Goal: Information Seeking & Learning: Learn about a topic

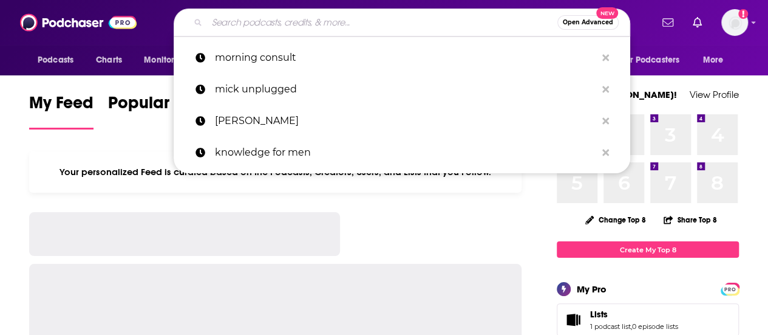
click at [356, 25] on input "Search podcasts, credits, & more..." at bounding box center [382, 22] width 350 height 19
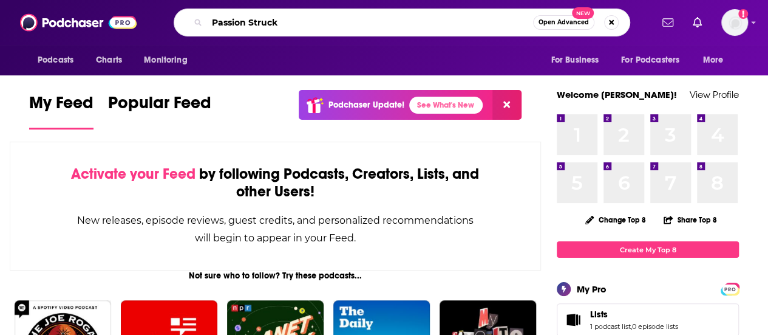
type input "Passion Struck"
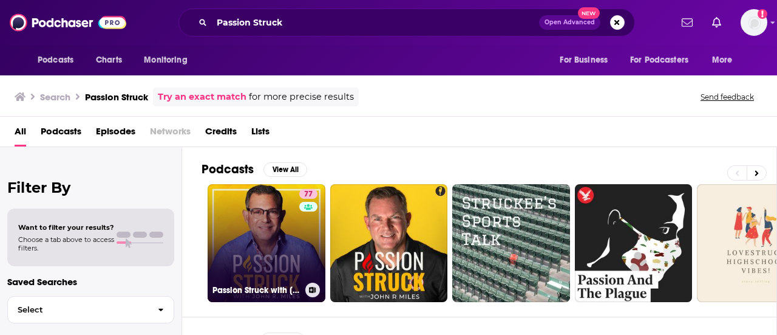
click at [268, 229] on link "77 Passion Struck with [PERSON_NAME]" at bounding box center [267, 243] width 118 height 118
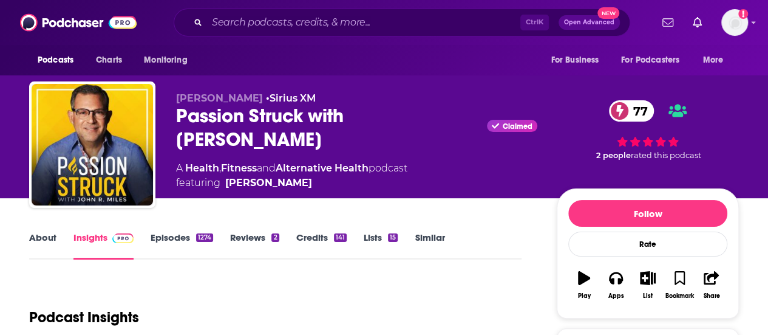
click at [43, 233] on link "About" at bounding box center [42, 245] width 27 height 28
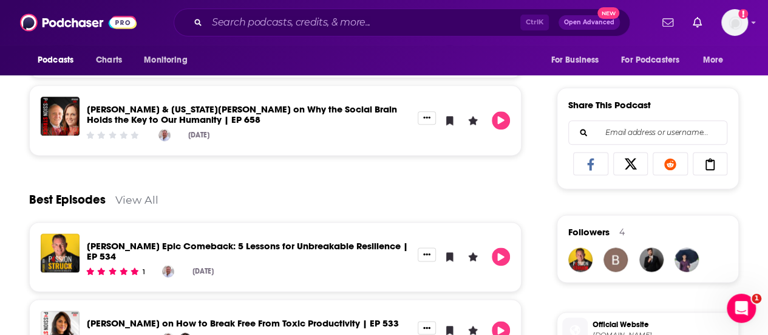
scroll to position [724, 0]
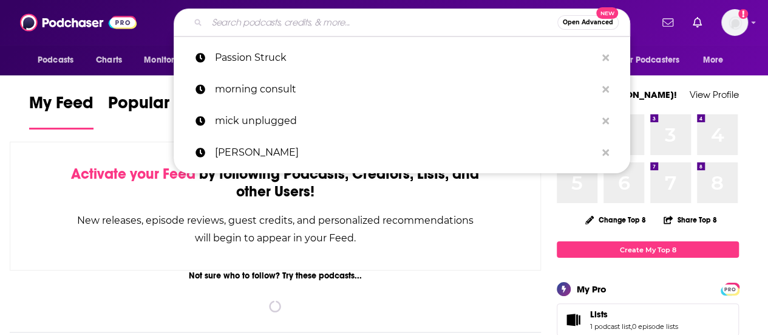
click at [316, 22] on input "Search podcasts, credits, & more..." at bounding box center [382, 22] width 350 height 19
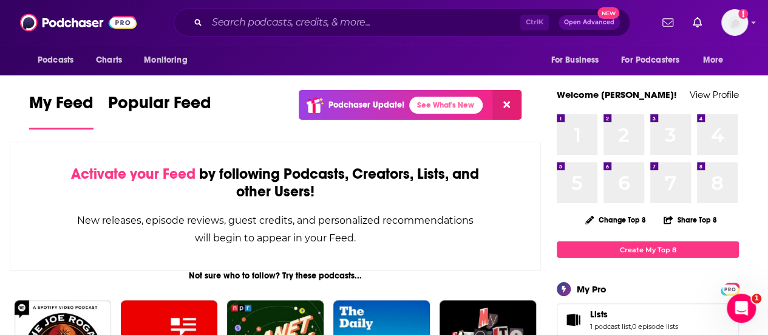
click at [652, 30] on div "Ctrl K Open Advanced New" at bounding box center [401, 23] width 499 height 28
